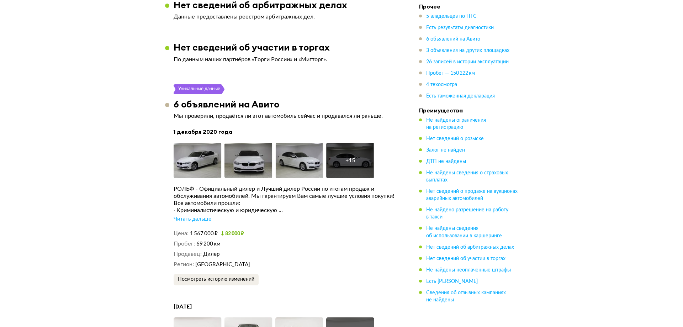
scroll to position [1458, 0]
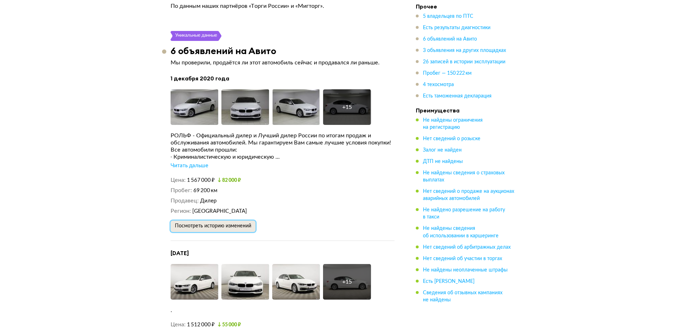
click at [242, 226] on span "Посмотреть историю изменений" at bounding box center [213, 225] width 76 height 5
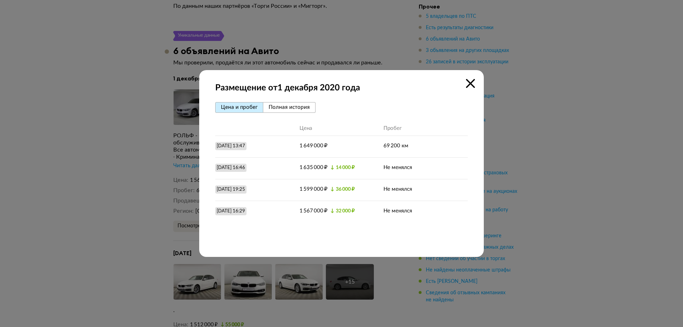
click at [467, 86] on icon at bounding box center [470, 83] width 9 height 9
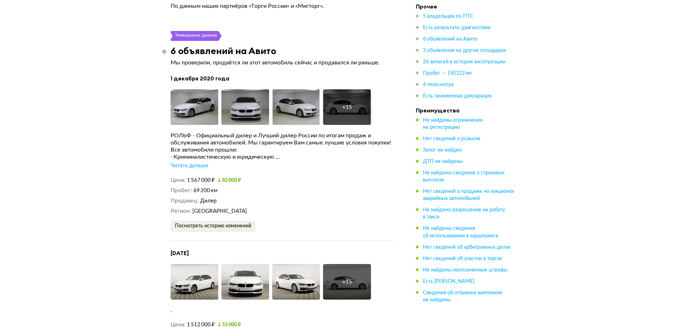
click at [336, 287] on div "+ 15" at bounding box center [347, 282] width 48 height 36
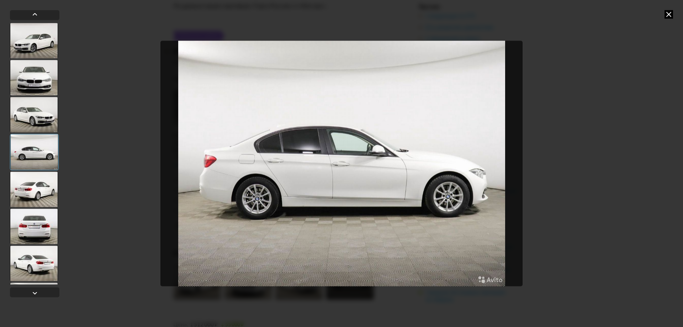
click at [42, 79] on div at bounding box center [34, 78] width 48 height 36
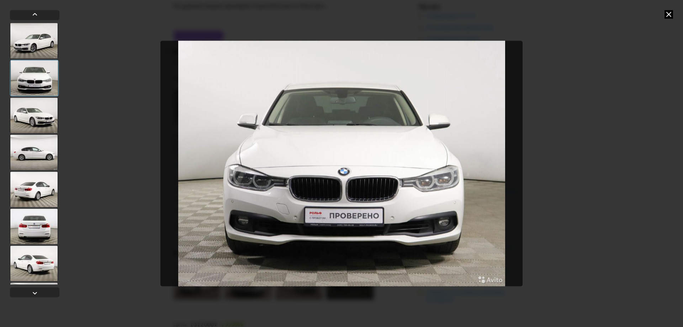
click at [33, 114] on div at bounding box center [34, 115] width 48 height 36
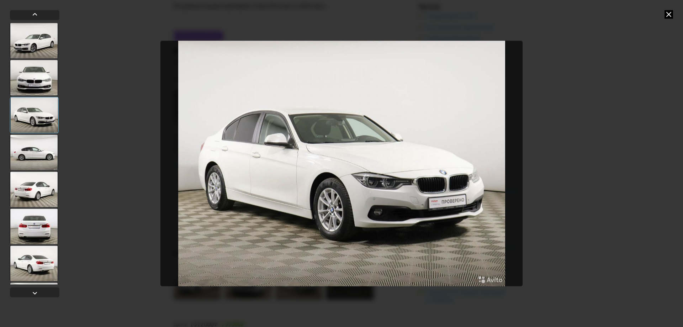
click at [31, 149] on div at bounding box center [34, 152] width 48 height 36
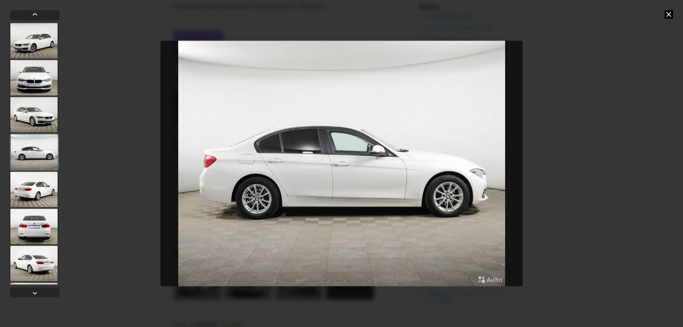
click at [40, 183] on div at bounding box center [34, 189] width 48 height 36
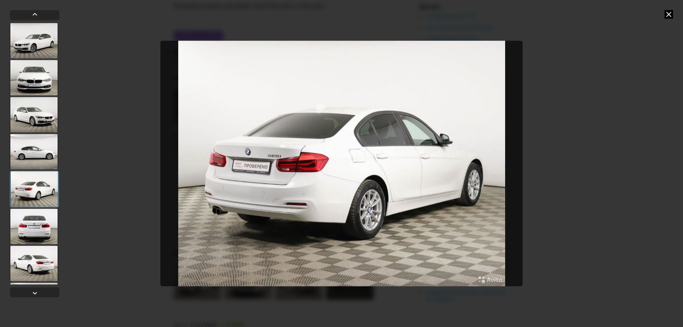
click at [27, 224] on div at bounding box center [34, 226] width 48 height 36
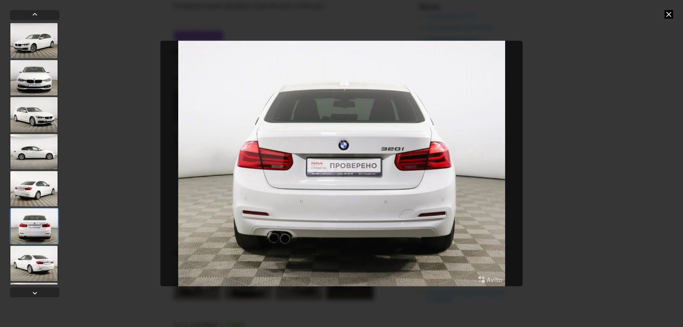
click at [39, 257] on div at bounding box center [34, 263] width 48 height 36
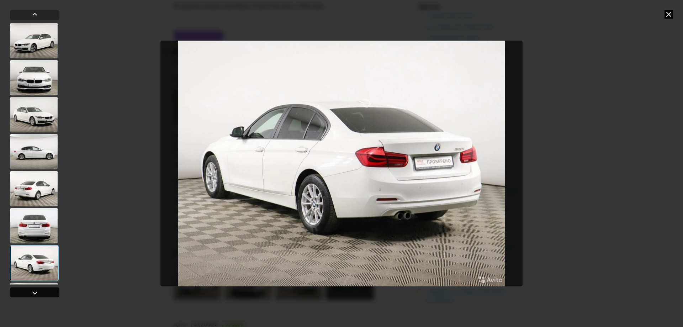
click at [31, 290] on div at bounding box center [35, 292] width 9 height 9
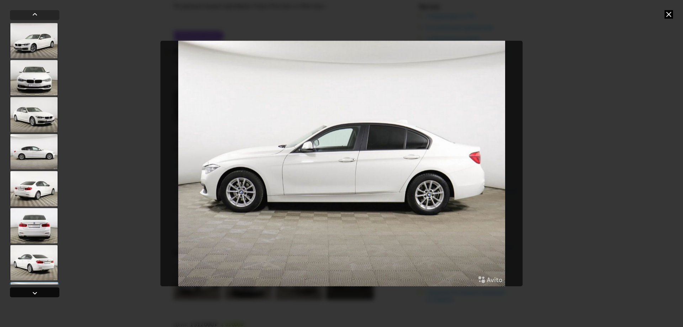
click at [32, 292] on div at bounding box center [35, 292] width 9 height 9
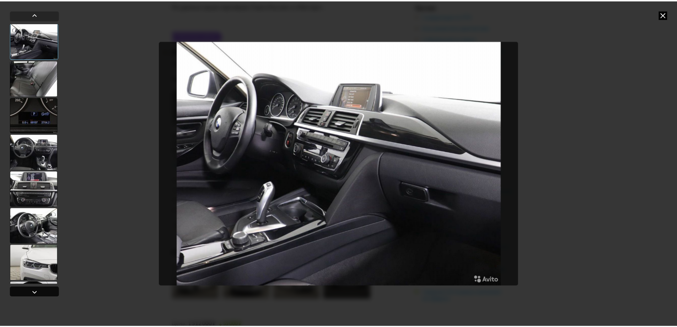
scroll to position [295, 0]
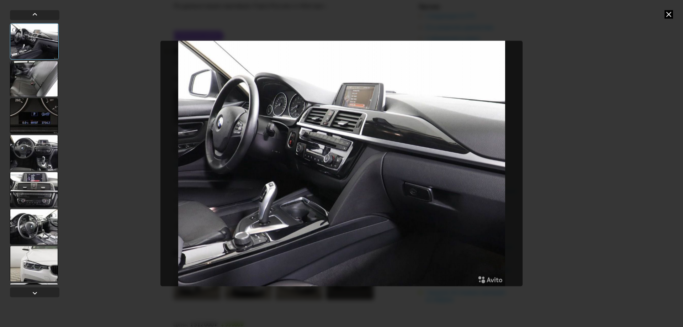
click at [665, 17] on icon at bounding box center [668, 14] width 9 height 9
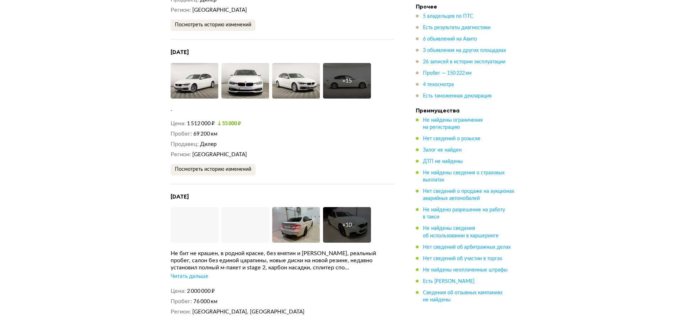
scroll to position [1671, 0]
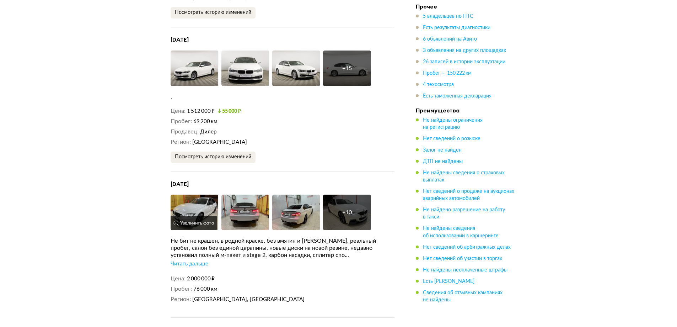
click at [199, 208] on img at bounding box center [195, 212] width 48 height 36
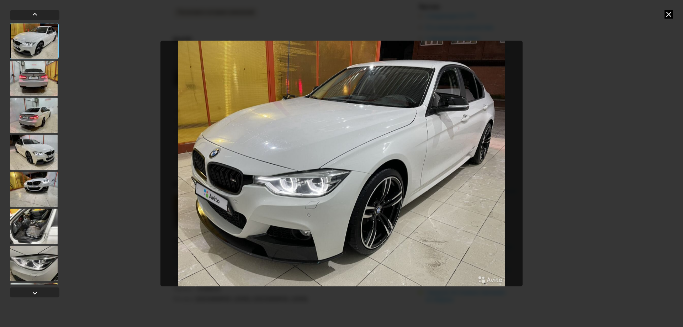
click at [39, 76] on div at bounding box center [34, 78] width 48 height 36
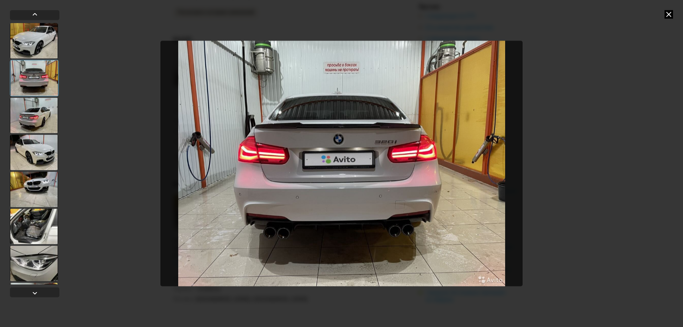
click at [33, 117] on div at bounding box center [34, 115] width 48 height 36
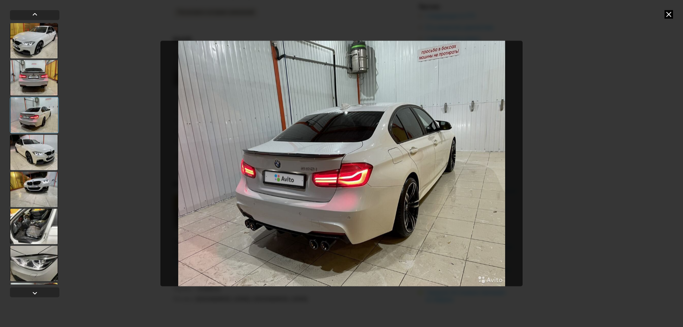
click at [33, 144] on div at bounding box center [34, 152] width 48 height 36
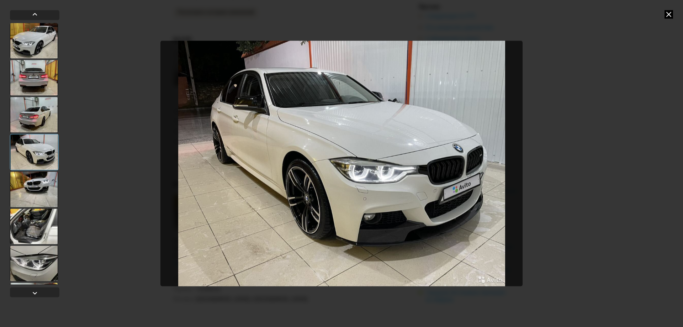
click at [14, 185] on div at bounding box center [34, 189] width 48 height 36
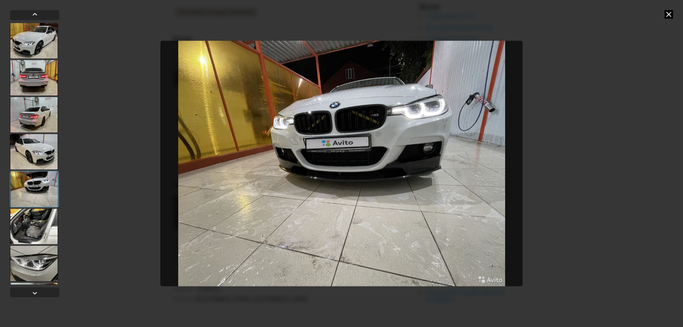
click at [28, 224] on div at bounding box center [34, 226] width 48 height 36
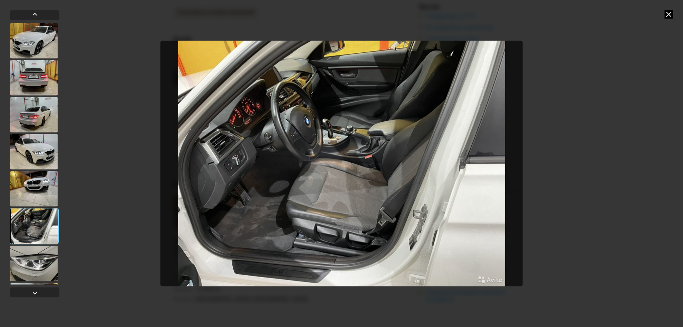
click at [665, 13] on icon at bounding box center [668, 14] width 9 height 9
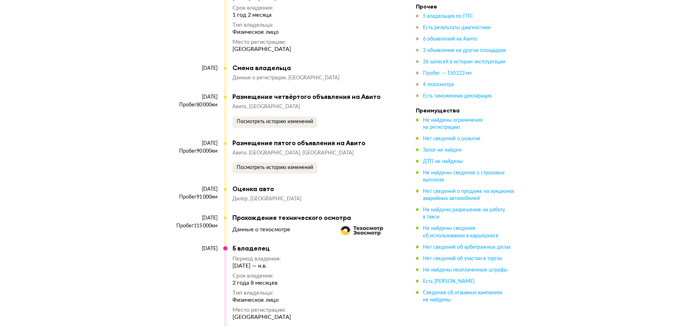
scroll to position [3813, 0]
